Goal: Use online tool/utility: Utilize a website feature to perform a specific function

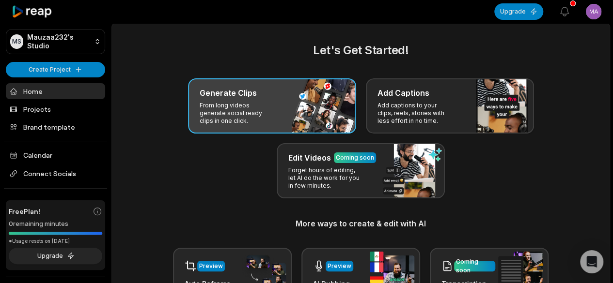
click at [292, 109] on div "Generate Clips From long videos generate social ready clips in one click." at bounding box center [272, 105] width 168 height 55
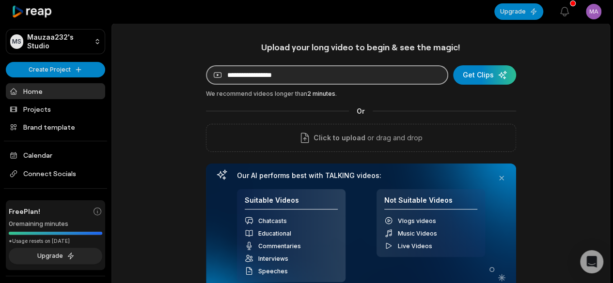
click at [323, 71] on input at bounding box center [327, 74] width 242 height 19
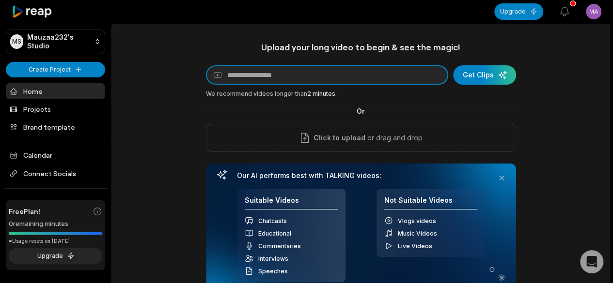
paste input "**********"
type input "**********"
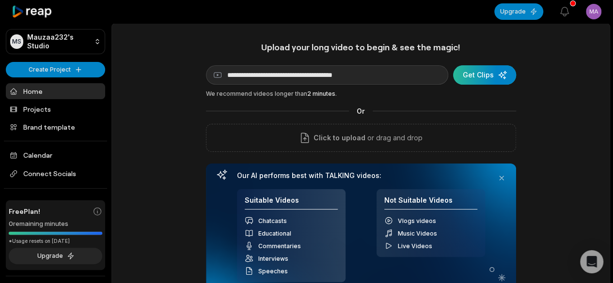
click at [489, 75] on div "submit" at bounding box center [484, 74] width 63 height 19
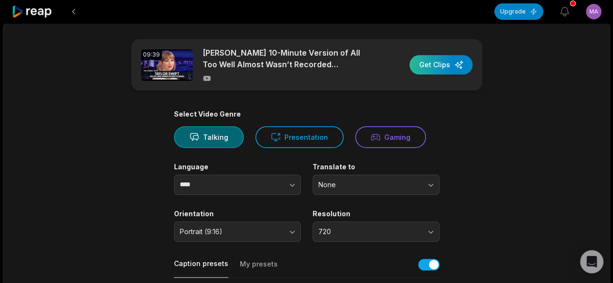
click at [440, 64] on div "button" at bounding box center [440, 64] width 63 height 19
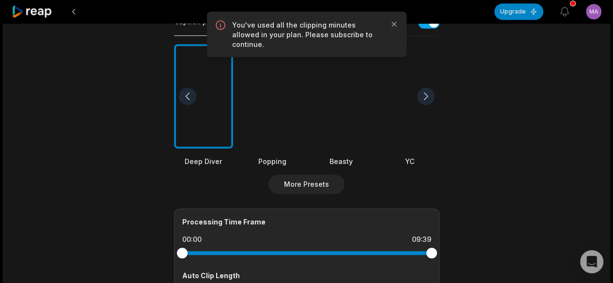
scroll to position [291, 0]
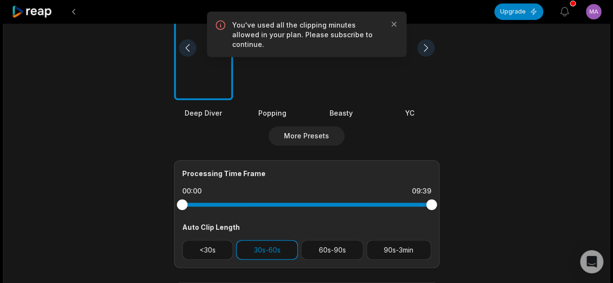
click at [345, 55] on div at bounding box center [340, 48] width 59 height 105
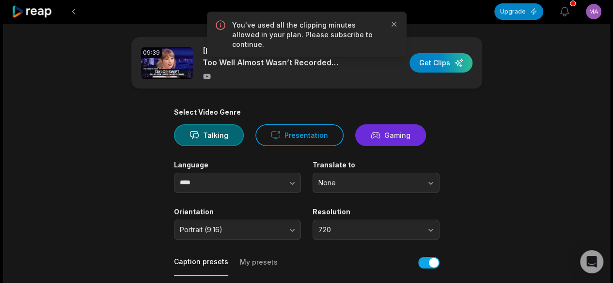
scroll to position [0, 0]
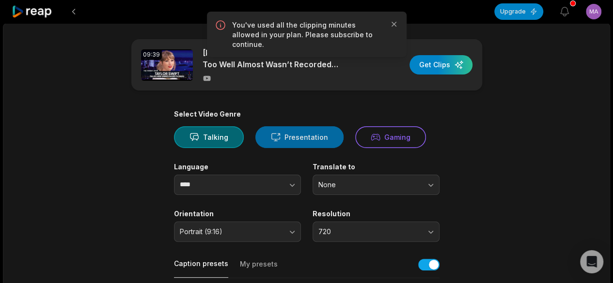
click at [318, 130] on button "Presentation" at bounding box center [299, 137] width 88 height 22
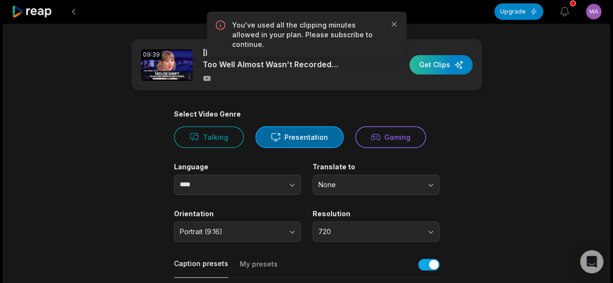
click at [431, 70] on div "button" at bounding box center [440, 64] width 63 height 19
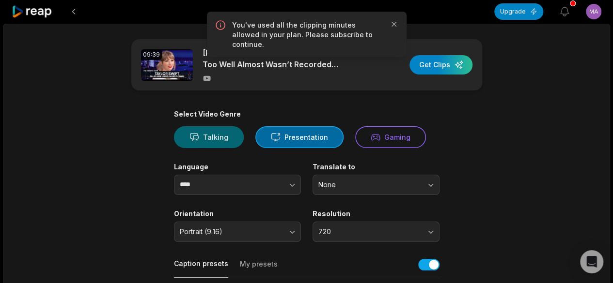
click at [216, 131] on button "Talking" at bounding box center [209, 137] width 70 height 22
